Goal: Book appointment/travel/reservation

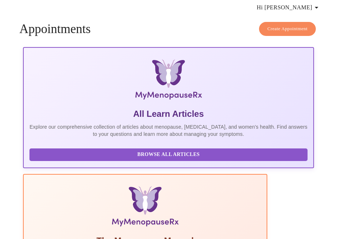
scroll to position [44, 0]
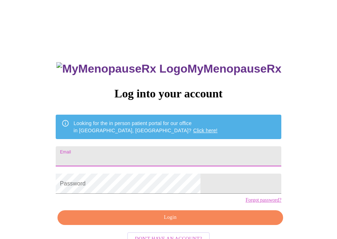
type input "[EMAIL_ADDRESS][DOMAIN_NAME]"
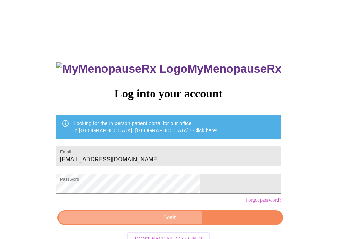
click at [145, 225] on button "Login" at bounding box center [170, 217] width 226 height 15
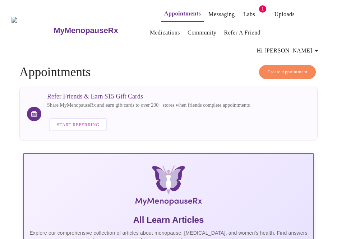
click at [283, 68] on span "Create Appointment" at bounding box center [287, 72] width 40 height 8
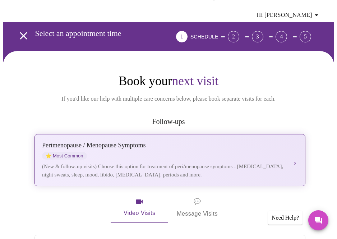
scroll to position [36, 0]
click at [176, 162] on div "(New & follow-up visits) Choose this option for treatment of peri/menopause sym…" at bounding box center [164, 170] width 244 height 16
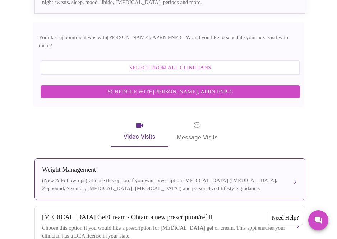
scroll to position [215, 0]
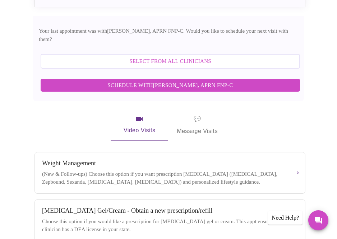
click at [162, 80] on span "Schedule with [PERSON_NAME], APRN FNP-C" at bounding box center [170, 84] width 245 height 9
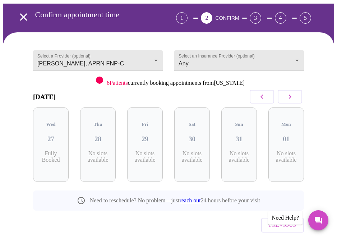
scroll to position [54, 0]
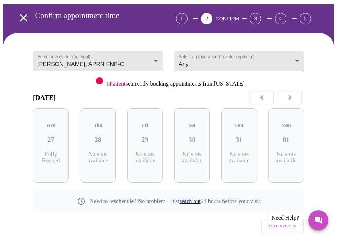
click at [291, 95] on icon "button" at bounding box center [290, 97] width 3 height 4
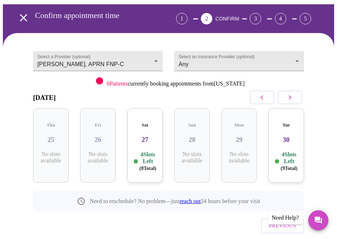
click at [291, 95] on icon "button" at bounding box center [290, 97] width 3 height 4
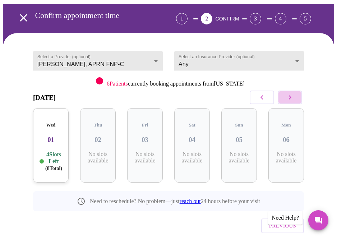
click at [294, 93] on icon "button" at bounding box center [290, 97] width 9 height 9
click at [54, 136] on h3 "07" at bounding box center [51, 140] width 24 height 8
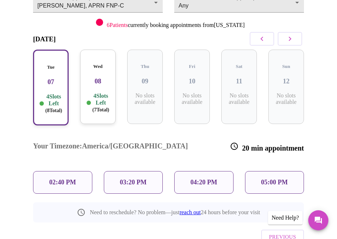
scroll to position [111, 0]
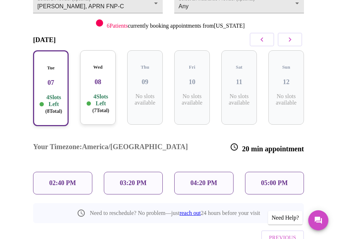
click at [138, 179] on p "03:20 PM" at bounding box center [133, 183] width 27 height 8
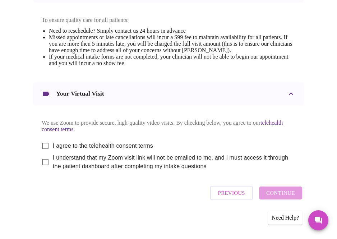
scroll to position [345, 0]
click at [43, 145] on input "I agree to the telehealth consent terms" at bounding box center [45, 145] width 15 height 15
checkbox input "true"
click at [41, 159] on input "I understand that my Zoom visit link will not be emailed to me, and I must acce…" at bounding box center [45, 161] width 15 height 15
checkbox input "true"
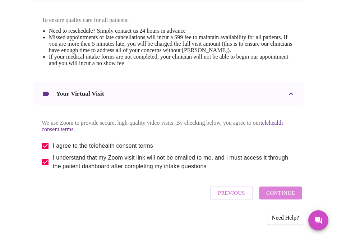
click at [292, 195] on span "Continue" at bounding box center [280, 192] width 29 height 9
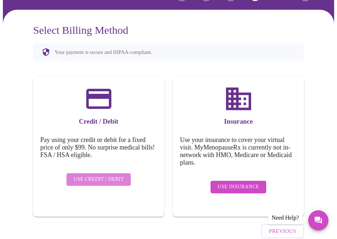
click at [112, 175] on span "Use Credit / Debit" at bounding box center [99, 179] width 50 height 9
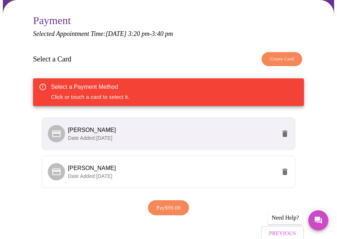
scroll to position [86, 0]
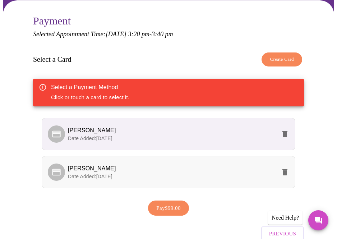
click at [112, 164] on span "[PERSON_NAME]" at bounding box center [172, 168] width 208 height 9
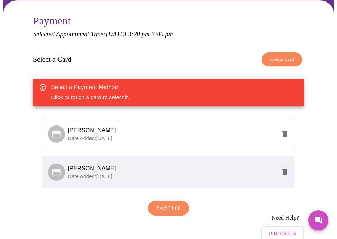
click at [164, 203] on span "Pay $99.00" at bounding box center [168, 207] width 24 height 9
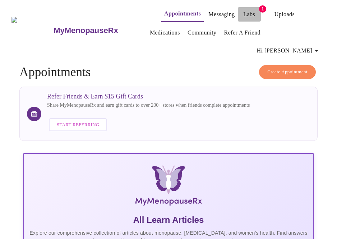
click at [243, 11] on link "Labs" at bounding box center [249, 14] width 12 height 10
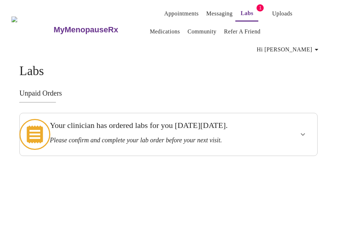
click at [207, 121] on h3 "Your clinician has ordered labs for you [DATE][DATE]." at bounding box center [153, 125] width 207 height 9
click at [305, 130] on icon "show more" at bounding box center [302, 134] width 9 height 9
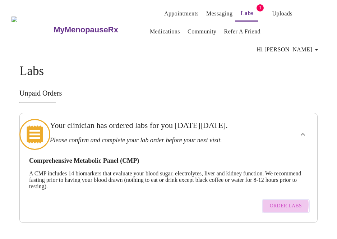
click at [279, 201] on span "Order Labs" at bounding box center [286, 205] width 32 height 9
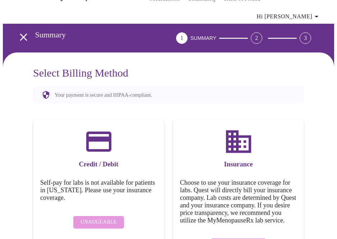
scroll to position [33, 0]
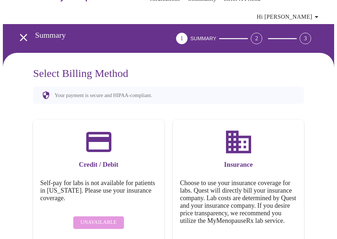
click at [91, 179] on h5 "Self-pay for labs is not available for patients in [US_STATE]. Please use your …" at bounding box center [98, 190] width 117 height 23
click at [94, 213] on div "Unavailable" at bounding box center [98, 223] width 117 height 20
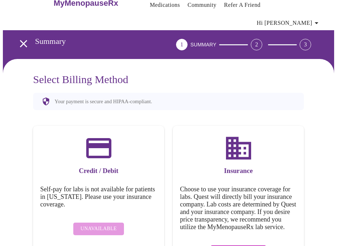
scroll to position [26, 0]
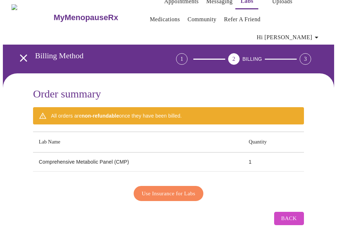
scroll to position [0, 0]
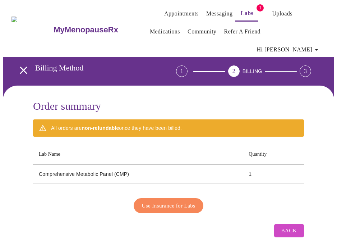
click at [170, 201] on span "Use Insurance for Labs" at bounding box center [169, 205] width 54 height 9
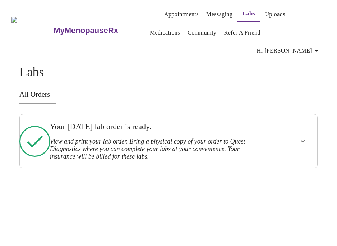
click at [302, 137] on icon "show more" at bounding box center [302, 141] width 9 height 9
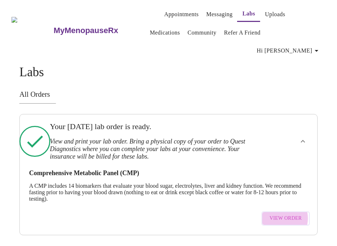
click at [283, 214] on span "View Order" at bounding box center [285, 218] width 32 height 9
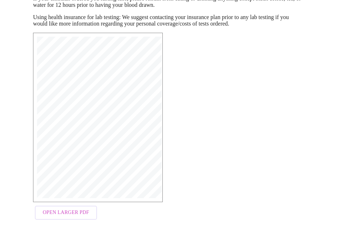
scroll to position [130, 0]
click at [56, 208] on span "Open Larger PDF" at bounding box center [66, 212] width 46 height 9
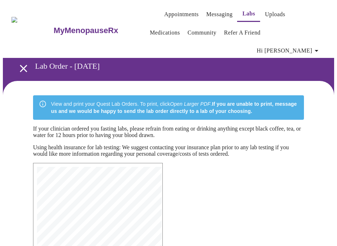
scroll to position [0, 0]
click at [20, 65] on icon "open drawer" at bounding box center [23, 68] width 7 height 7
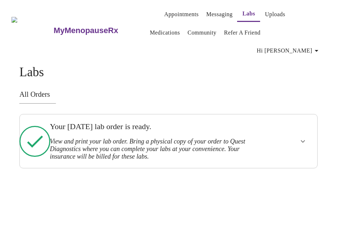
click at [206, 12] on link "Messaging" at bounding box center [219, 14] width 26 height 10
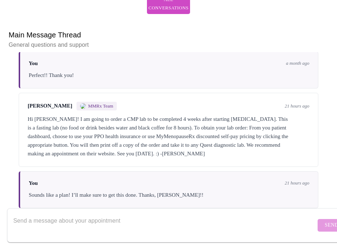
scroll to position [72, 0]
